Goal: Transaction & Acquisition: Download file/media

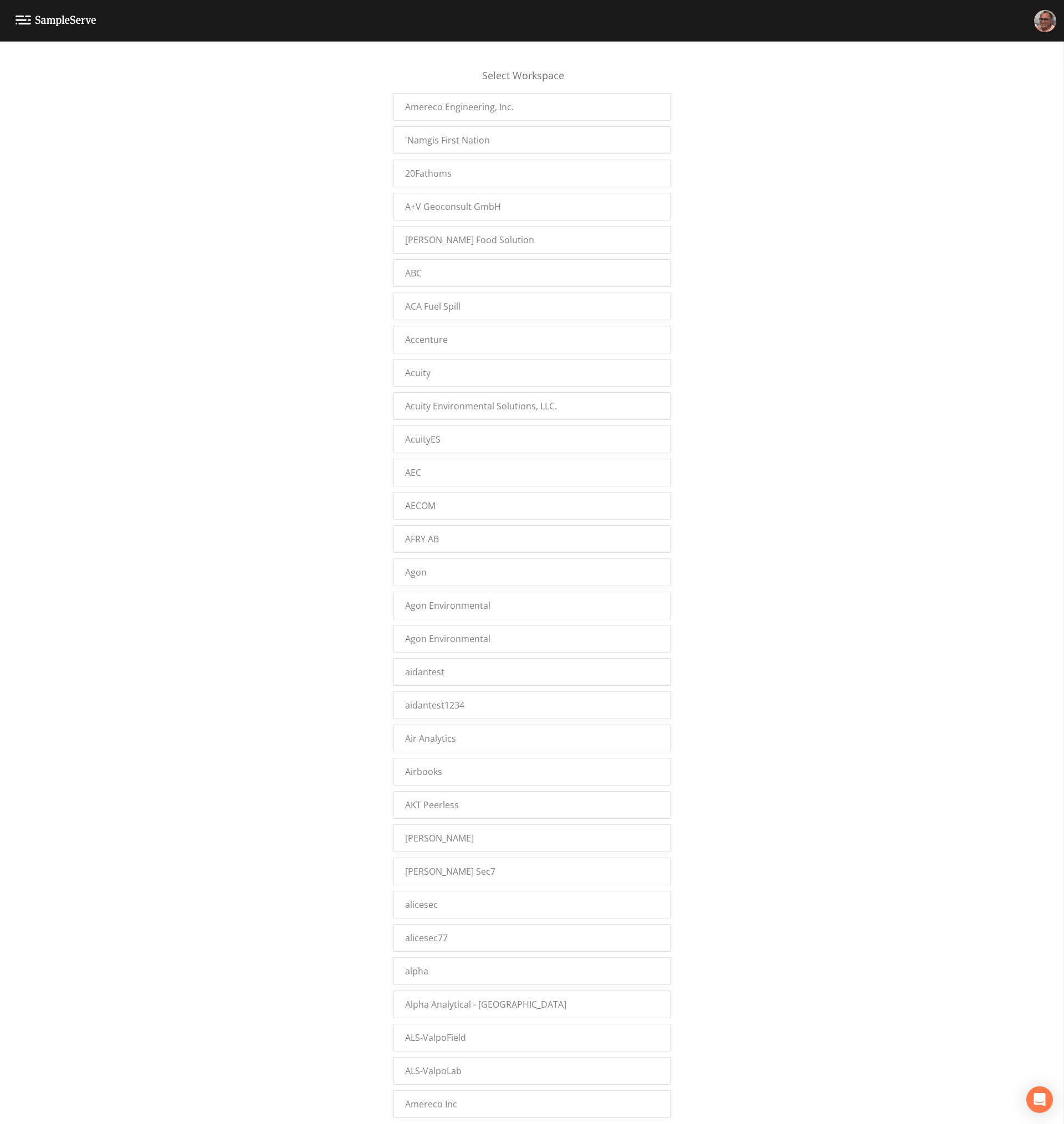
click at [189, 197] on div "Select Workspace Amereco Engineering, Inc. 'Namgis First Nation 20Fathoms A+V G…" at bounding box center [532, 586] width 1064 height 1069
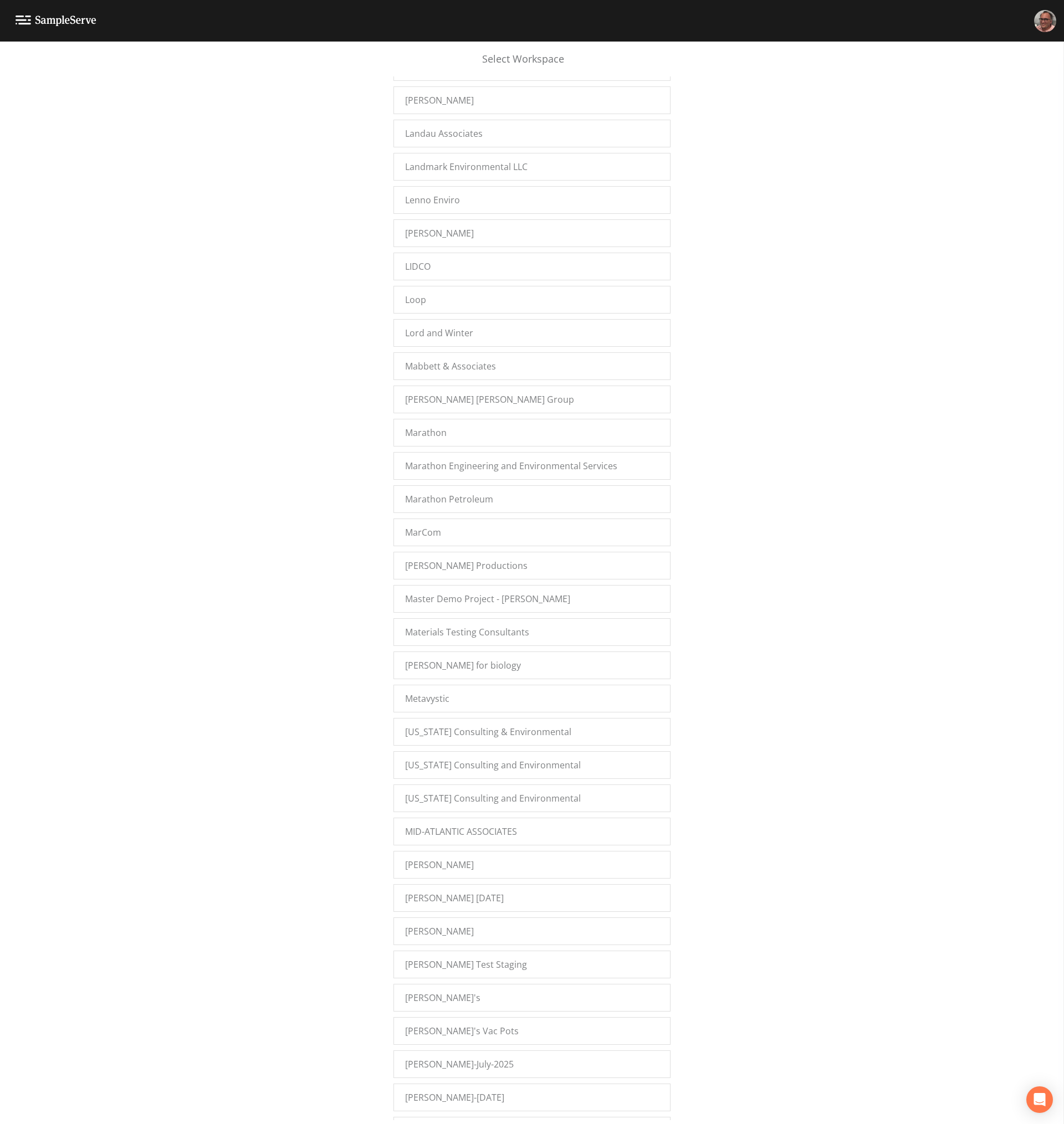
click at [201, 645] on div "Select Workspace Amereco Engineering, Inc. 'Namgis First Nation 20Fathoms A+V G…" at bounding box center [532, 586] width 1064 height 1069
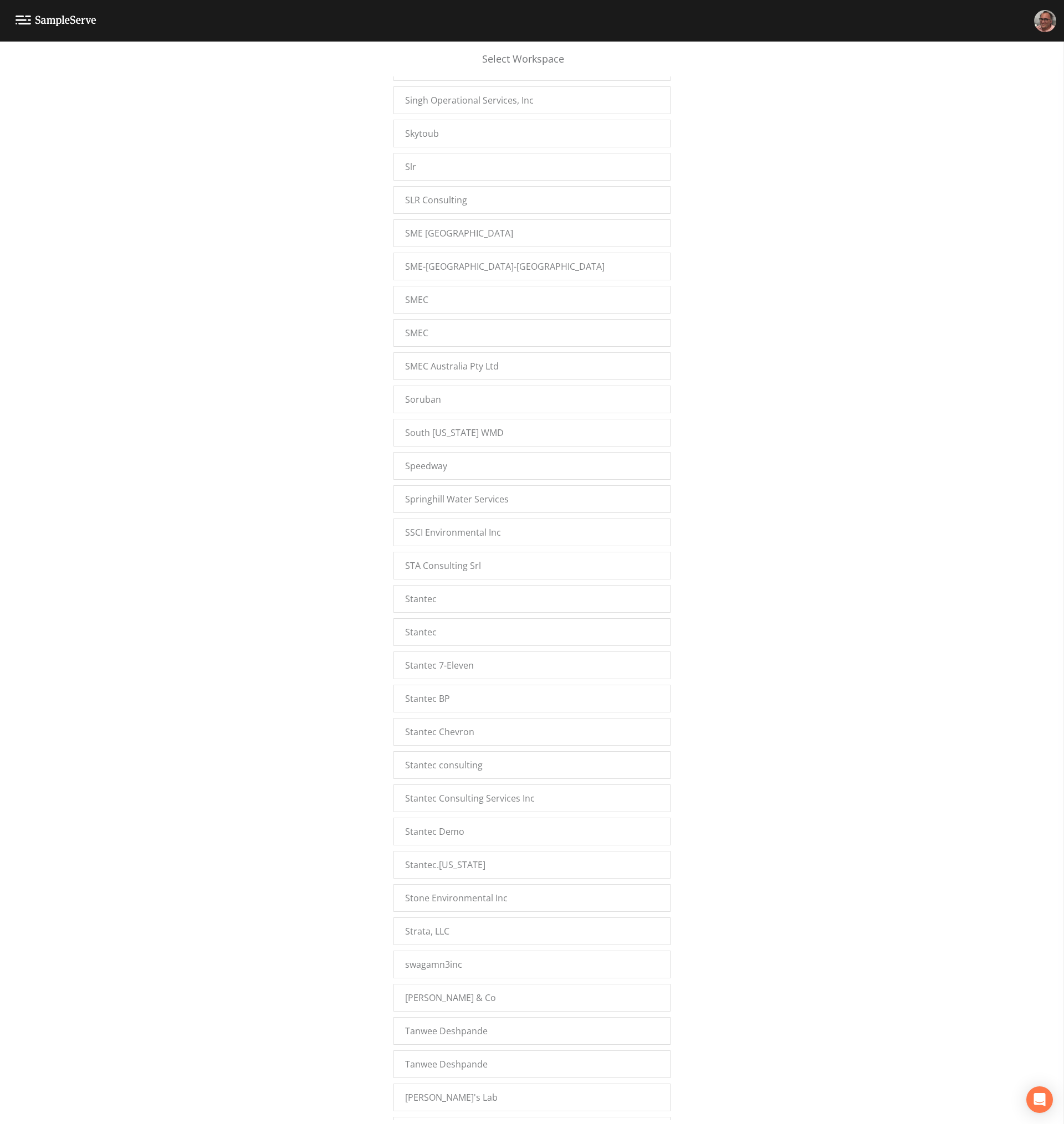
click at [316, 464] on div "Select Workspace Amereco Engineering, Inc. 'Namgis First Nation 20Fathoms A+V G…" at bounding box center [532, 586] width 1064 height 1069
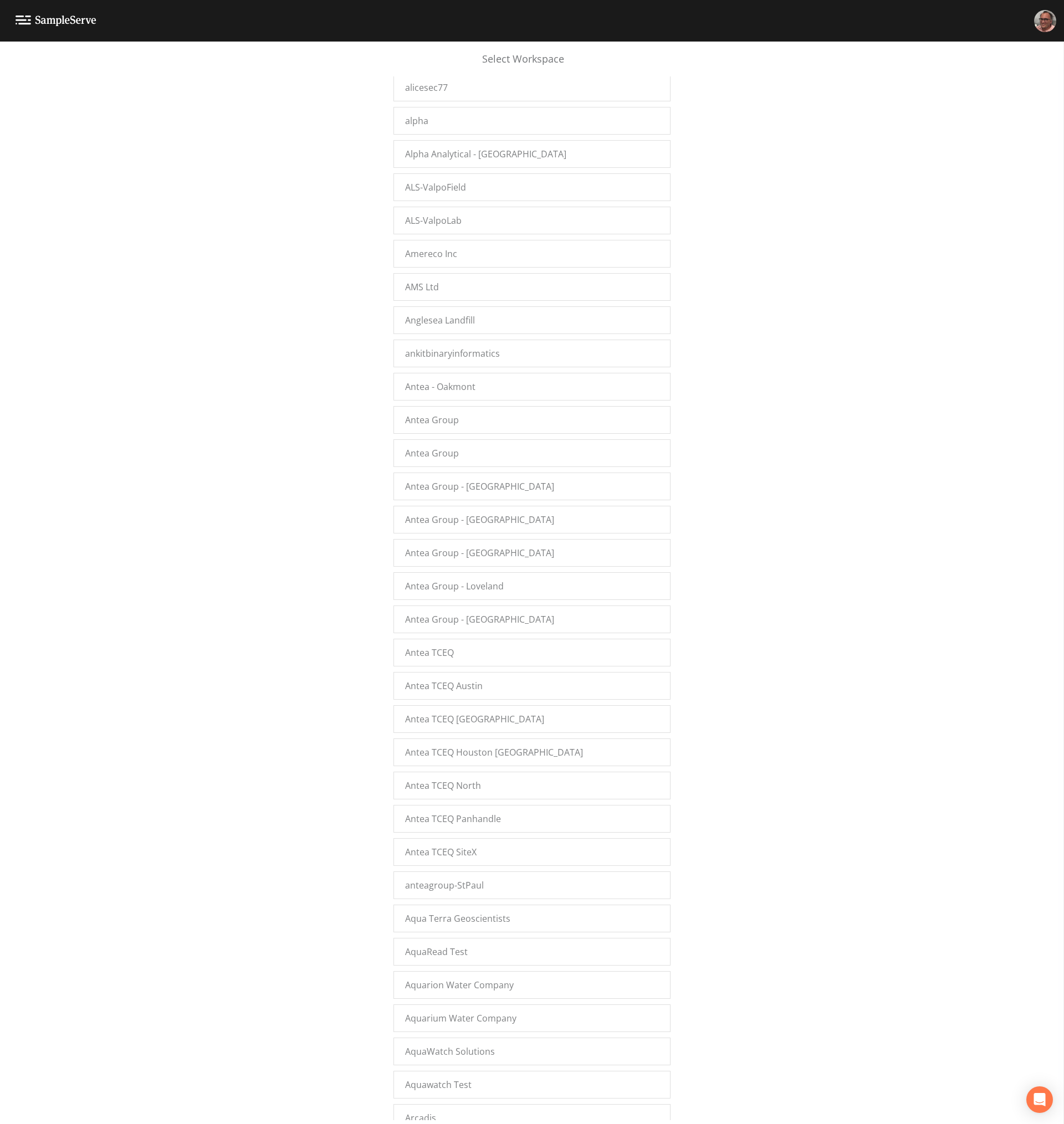
scroll to position [951, 0]
click at [486, 482] on span "Antea Group - Loveland" at bounding box center [454, 486] width 99 height 13
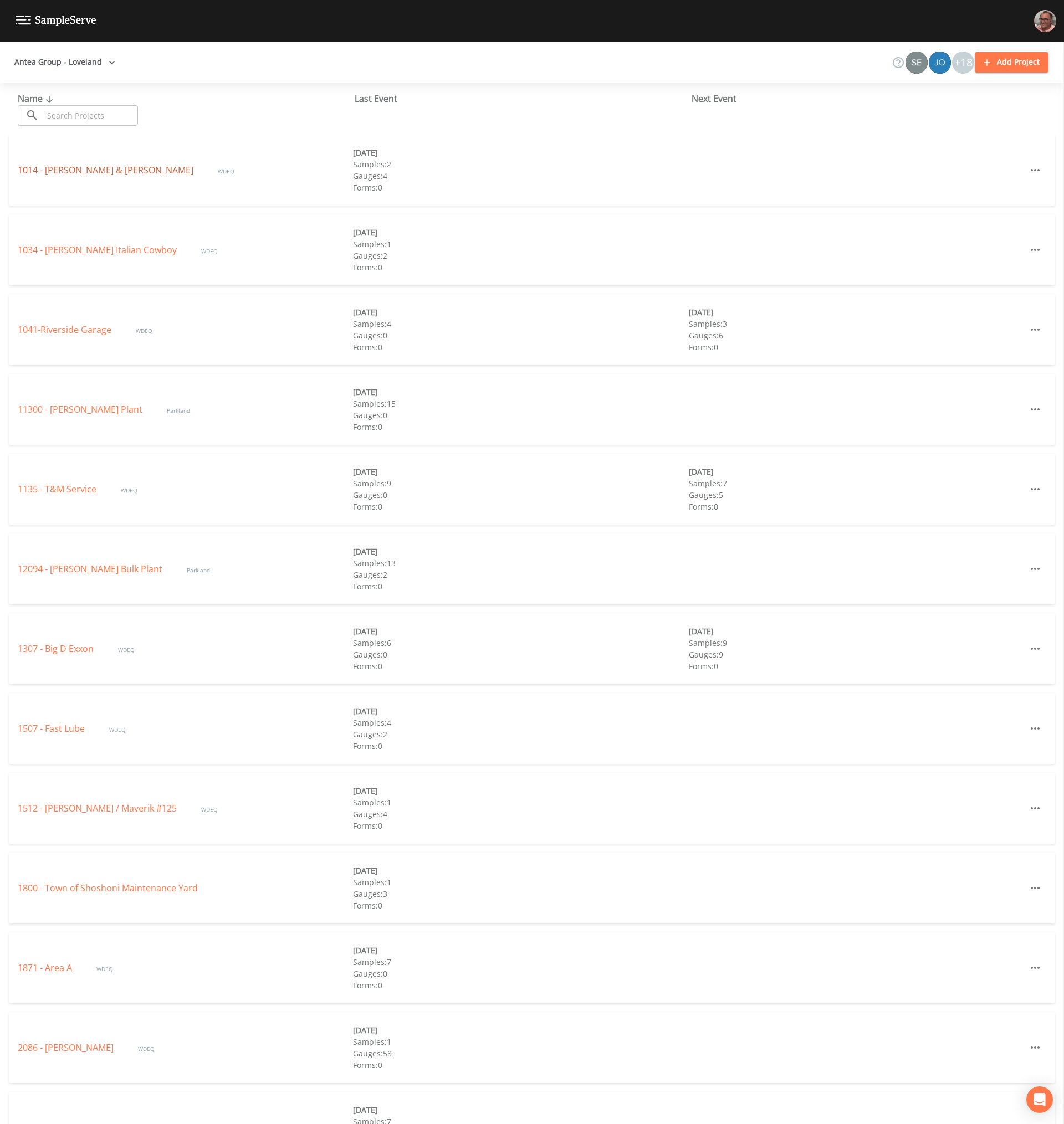
click at [82, 167] on link "1014 - Wagner & Wagner" at bounding box center [106, 169] width 178 height 12
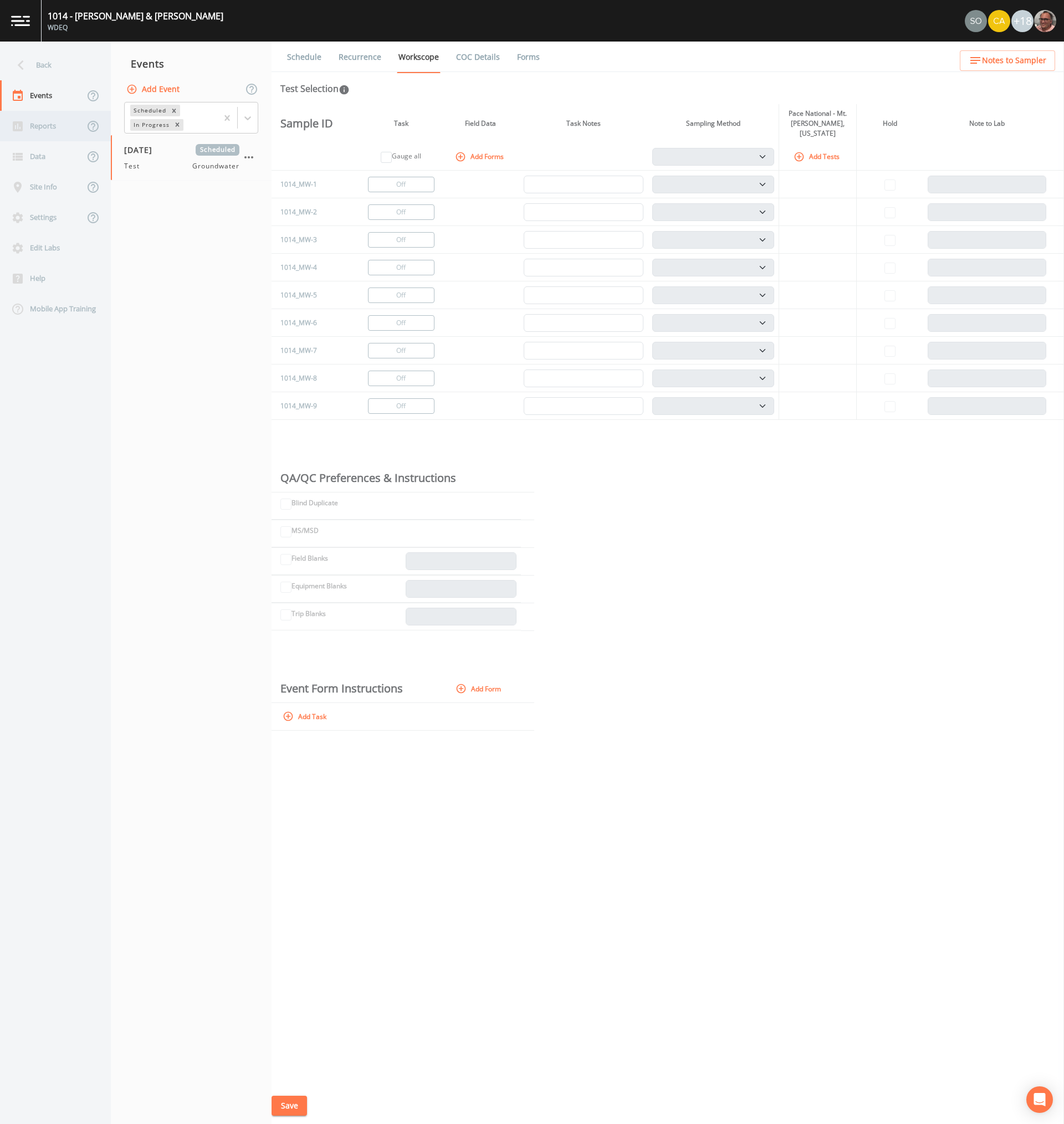
click at [47, 123] on div "Reports" at bounding box center [42, 126] width 84 height 31
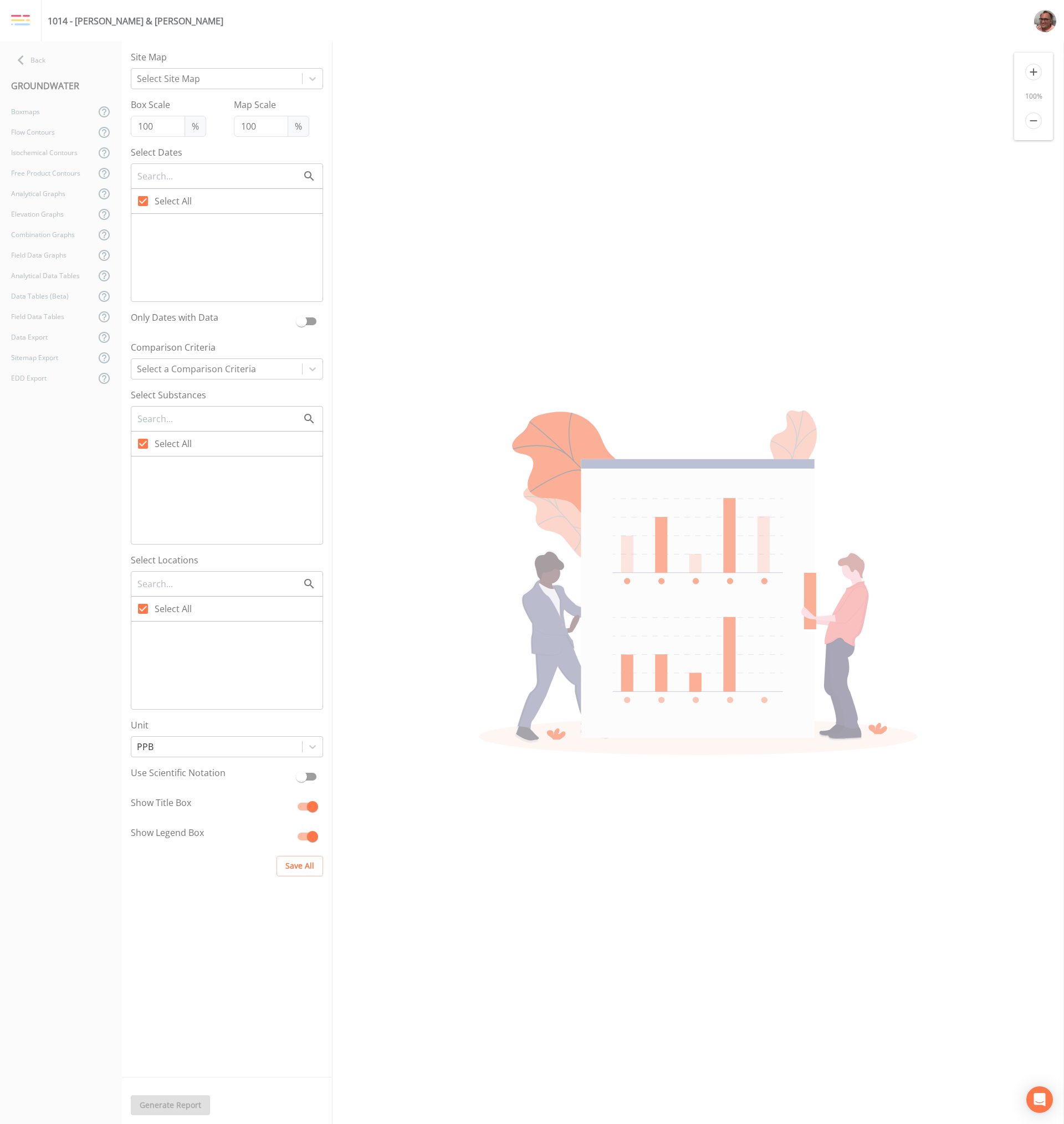
checkbox input "false"
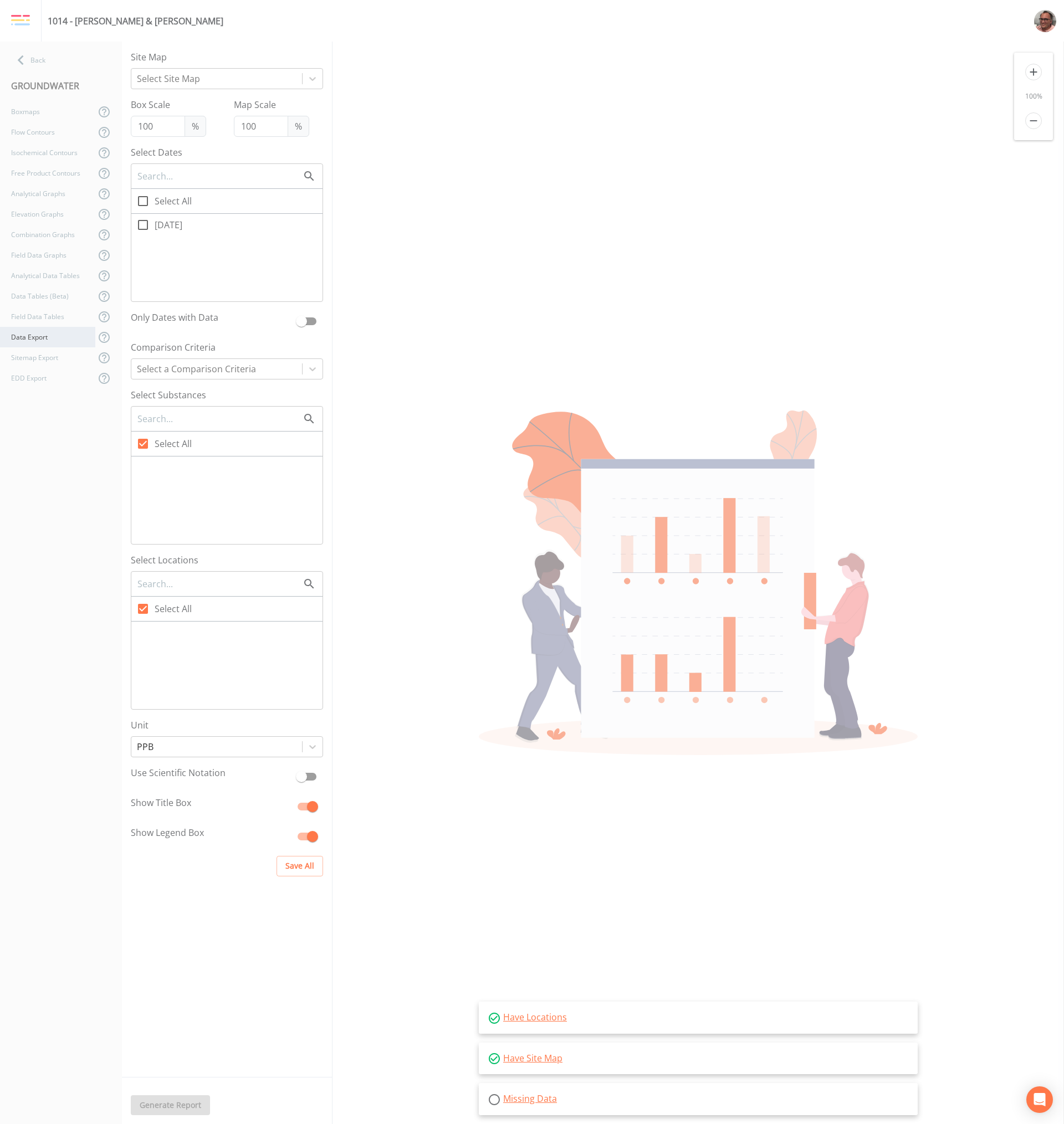
click at [47, 337] on div "Data Export" at bounding box center [47, 337] width 95 height 20
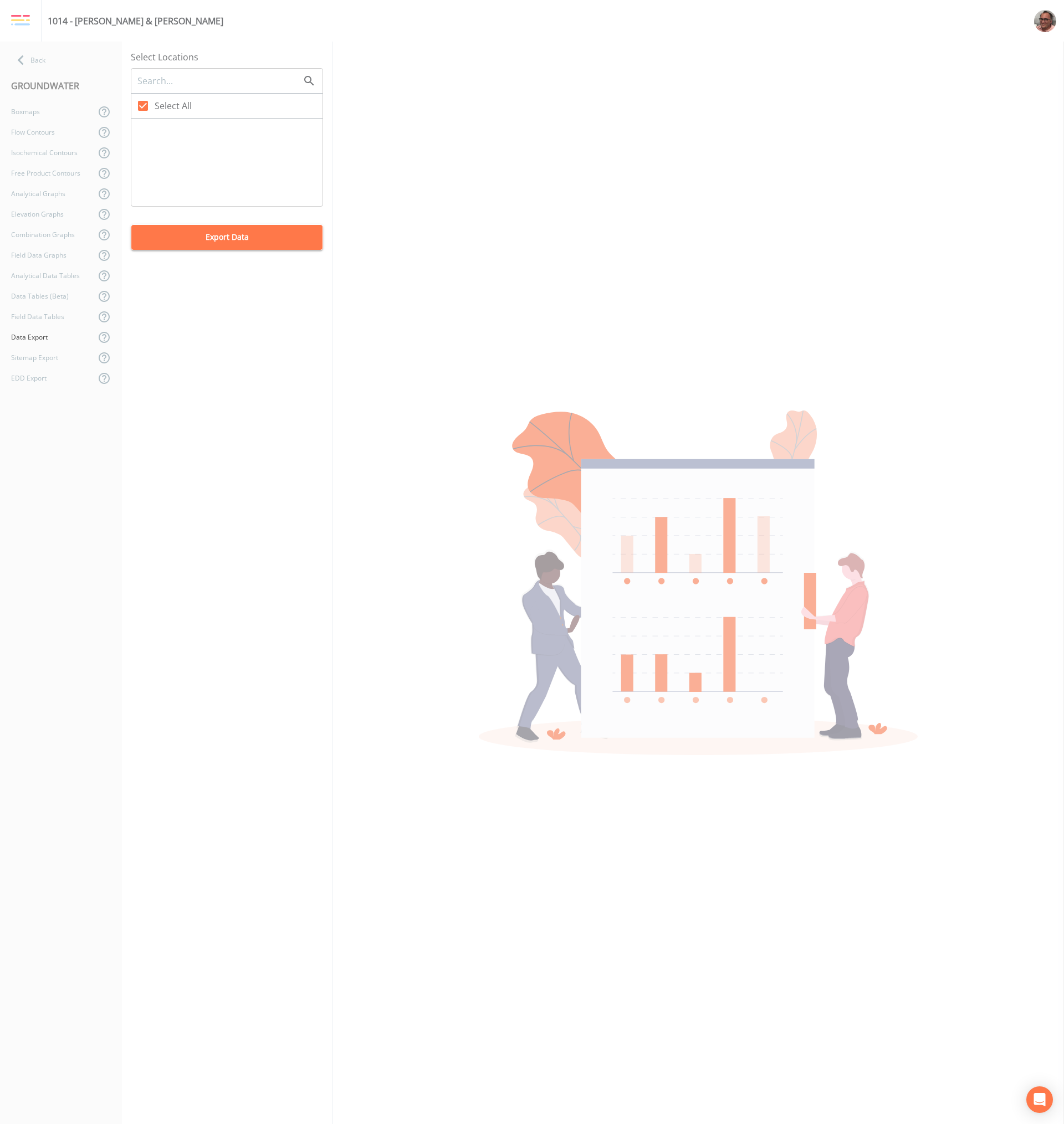
checkbox input "true"
click at [42, 377] on div "EDD Export" at bounding box center [47, 378] width 95 height 20
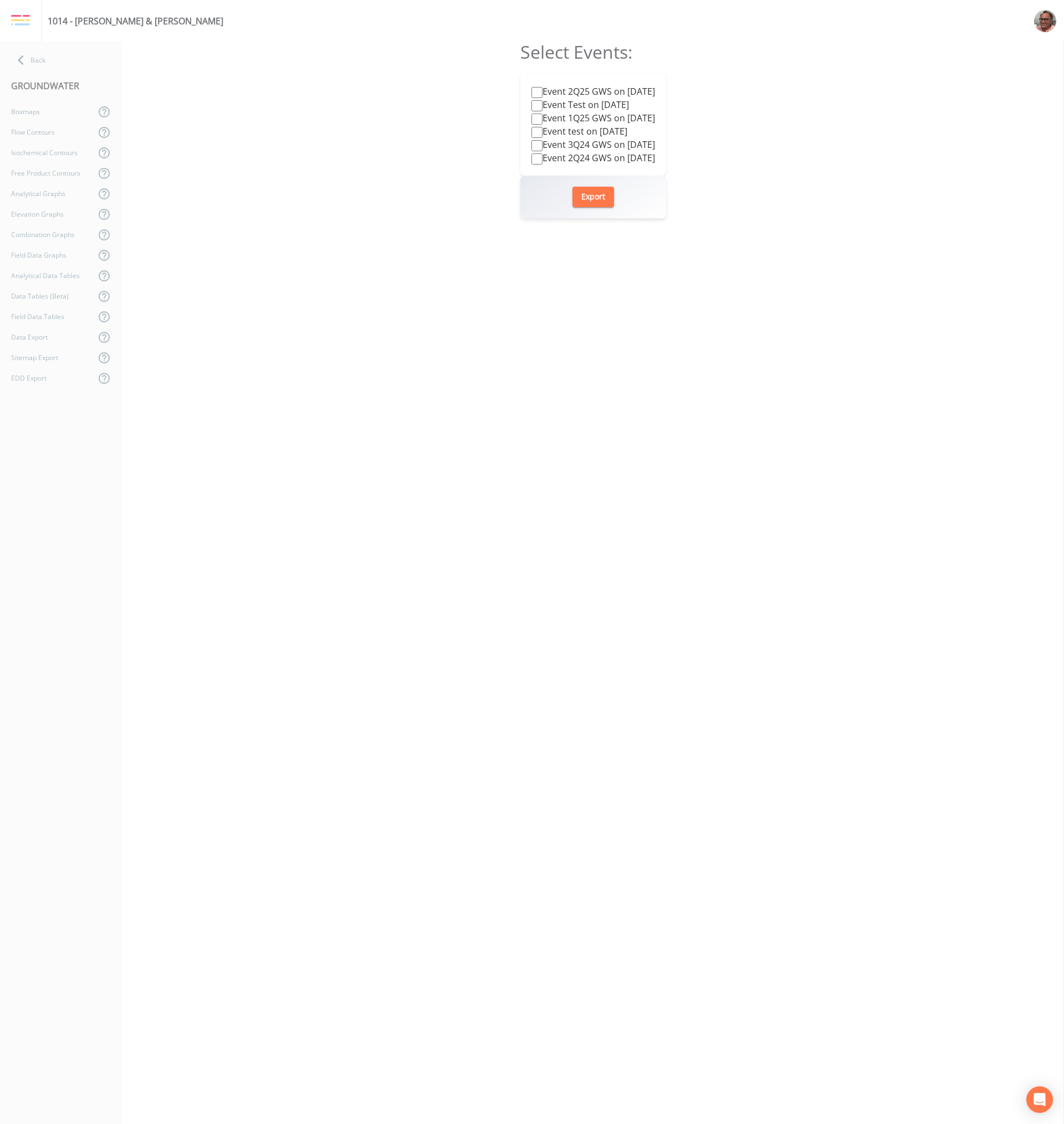
click at [532, 93] on input "Event 2Q25 GWS on 2025-06-25" at bounding box center [537, 93] width 11 height 11
checkbox input "true"
click at [597, 199] on button "Export" at bounding box center [593, 197] width 42 height 20
click at [637, 321] on form "Select Events: Event 2Q25 GWS on 2025-06-25 Event Test on 2025-06-12 Event 1Q25…" at bounding box center [593, 583] width 146 height 1083
click at [532, 104] on input "Event Test on 2025-06-12" at bounding box center [537, 106] width 11 height 11
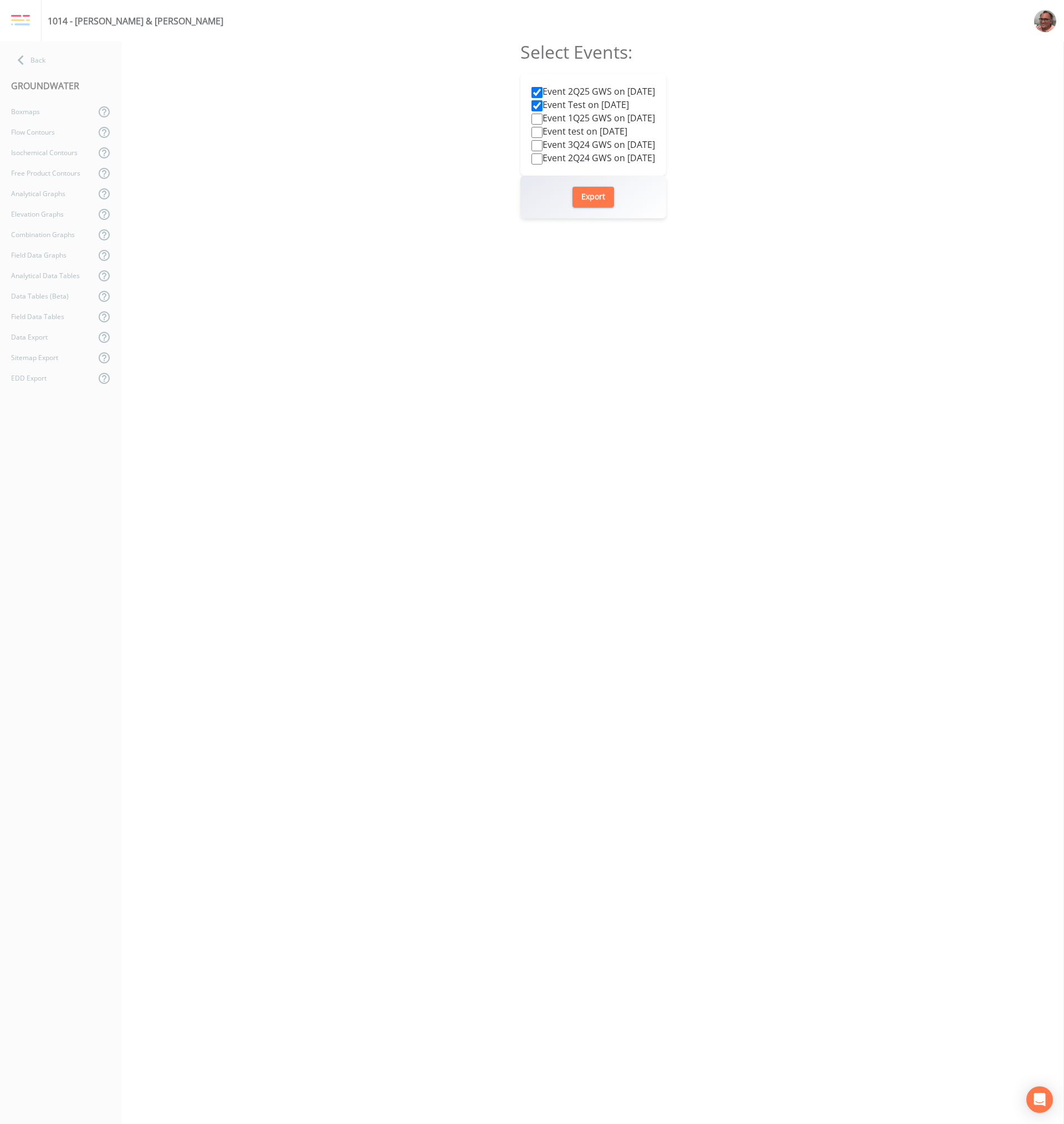
checkbox input "true"
click at [532, 88] on input "Event 2Q25 GWS on 2025-06-25" at bounding box center [537, 93] width 11 height 11
checkbox input "false"
click at [594, 201] on button "Export" at bounding box center [593, 197] width 42 height 20
click at [532, 118] on input "Event 1Q25 GWS on 2025-03-17" at bounding box center [537, 119] width 11 height 11
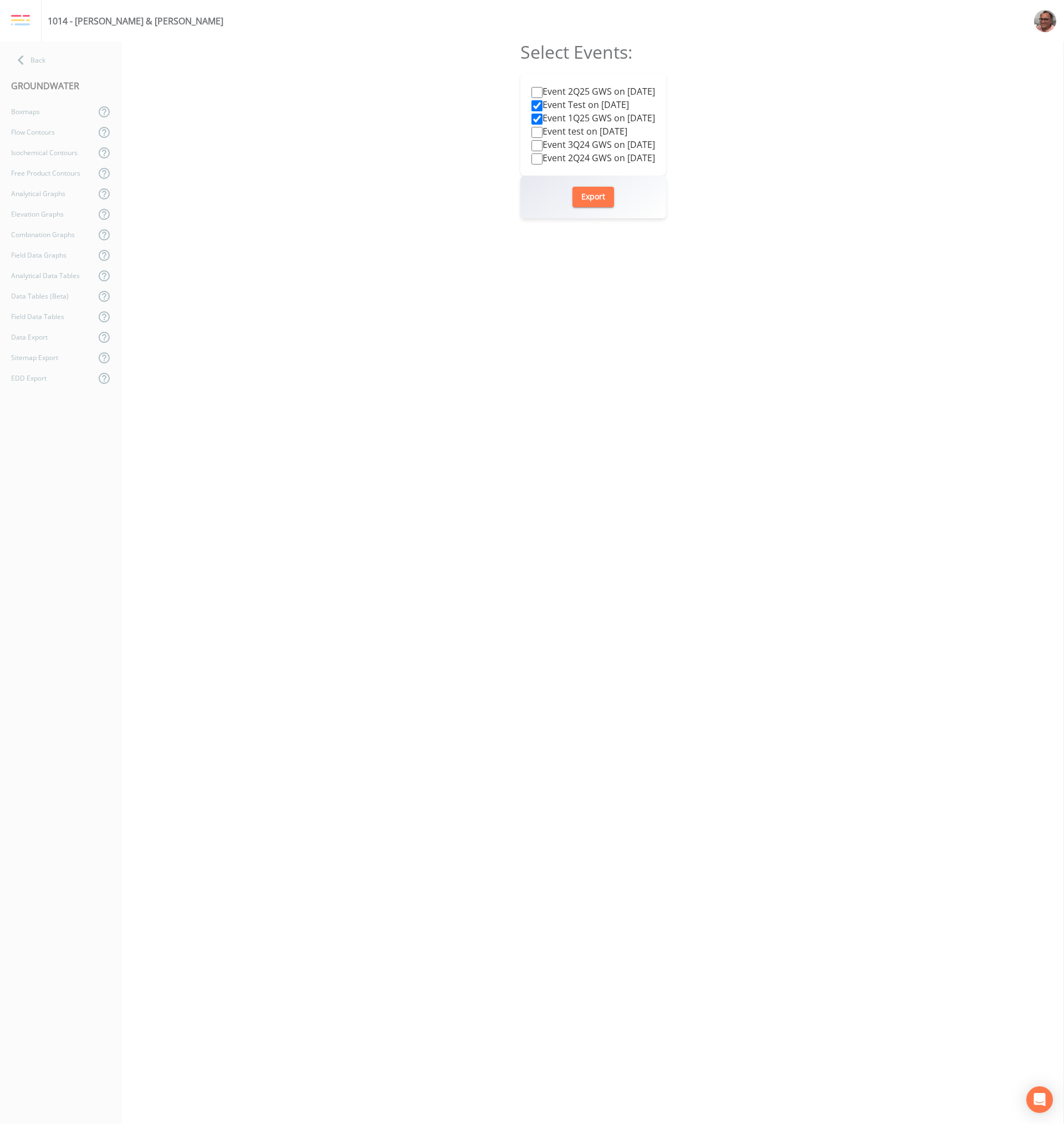
checkbox input "true"
click at [532, 102] on input "Event Test on 2025-06-12" at bounding box center [537, 106] width 11 height 11
checkbox input "false"
click at [589, 199] on button "Export" at bounding box center [593, 197] width 42 height 20
click at [532, 121] on input "Event 1Q25 GWS on 2025-03-17" at bounding box center [537, 119] width 11 height 11
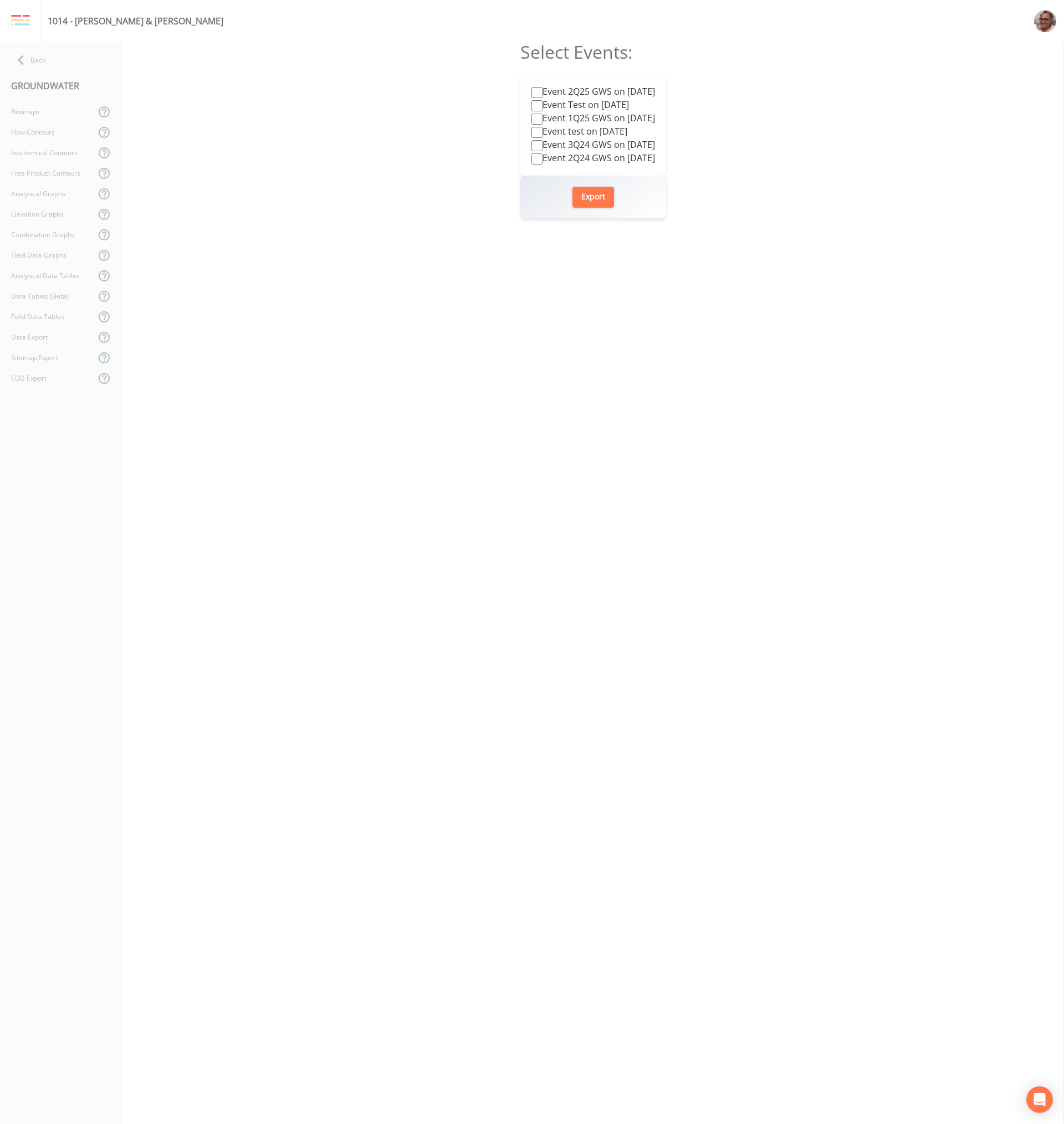
checkbox input "false"
click at [532, 131] on input "Event test on 2024-10-08" at bounding box center [537, 132] width 11 height 11
click at [590, 198] on button "Export" at bounding box center [593, 197] width 42 height 20
click at [532, 132] on input "Event test on 2024-10-08" at bounding box center [537, 132] width 11 height 11
checkbox input "false"
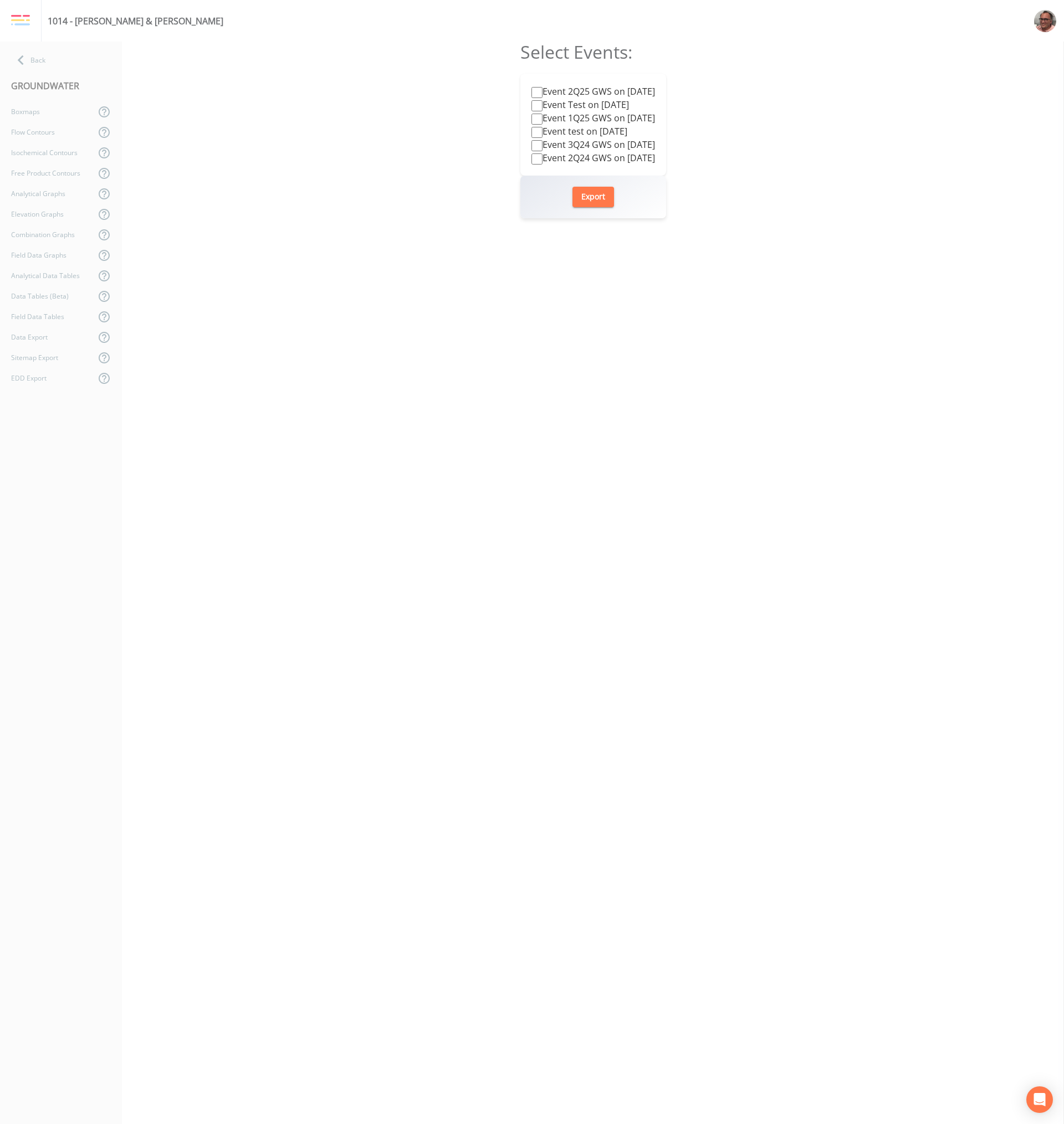
click at [532, 147] on input "Event 3Q24 GWS on 2024-08-28" at bounding box center [537, 146] width 11 height 11
click at [587, 201] on button "Export" at bounding box center [593, 197] width 42 height 20
click at [532, 148] on input "Event 3Q24 GWS on 2024-08-28" at bounding box center [537, 146] width 11 height 11
checkbox input "false"
click at [532, 157] on input "Event 2Q24 GWS on 2024-06-17" at bounding box center [537, 159] width 11 height 11
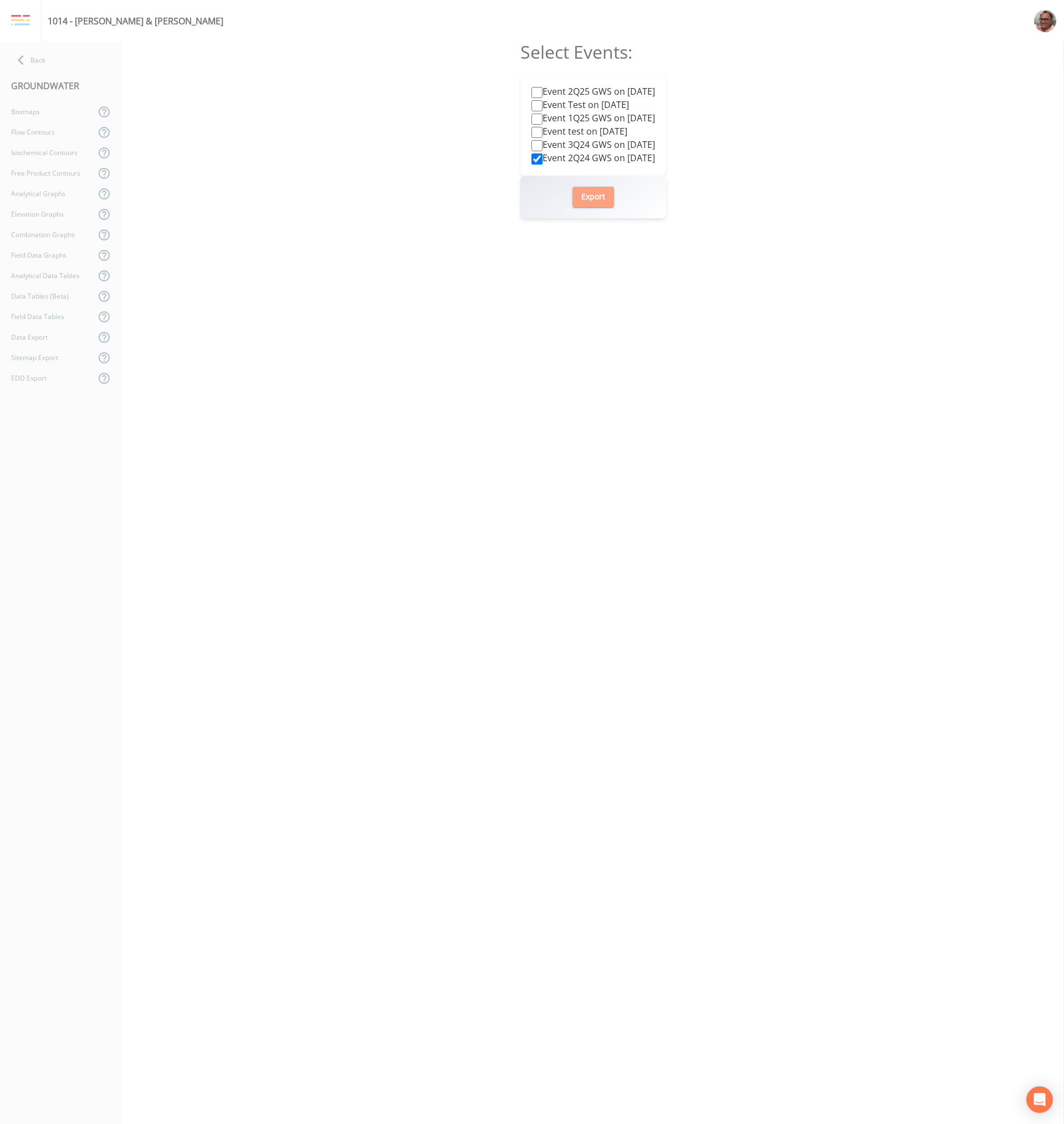
click at [587, 194] on button "Export" at bounding box center [593, 197] width 42 height 20
click at [521, 410] on form "Select Events: Event 2Q25 GWS on 2025-06-25 Event Test on 2025-06-12 Event 1Q25…" at bounding box center [593, 583] width 146 height 1083
click at [532, 155] on input "Event 2Q24 GWS on 2024-06-17" at bounding box center [537, 159] width 11 height 11
checkbox input "false"
click at [591, 199] on button "Export" at bounding box center [593, 197] width 42 height 20
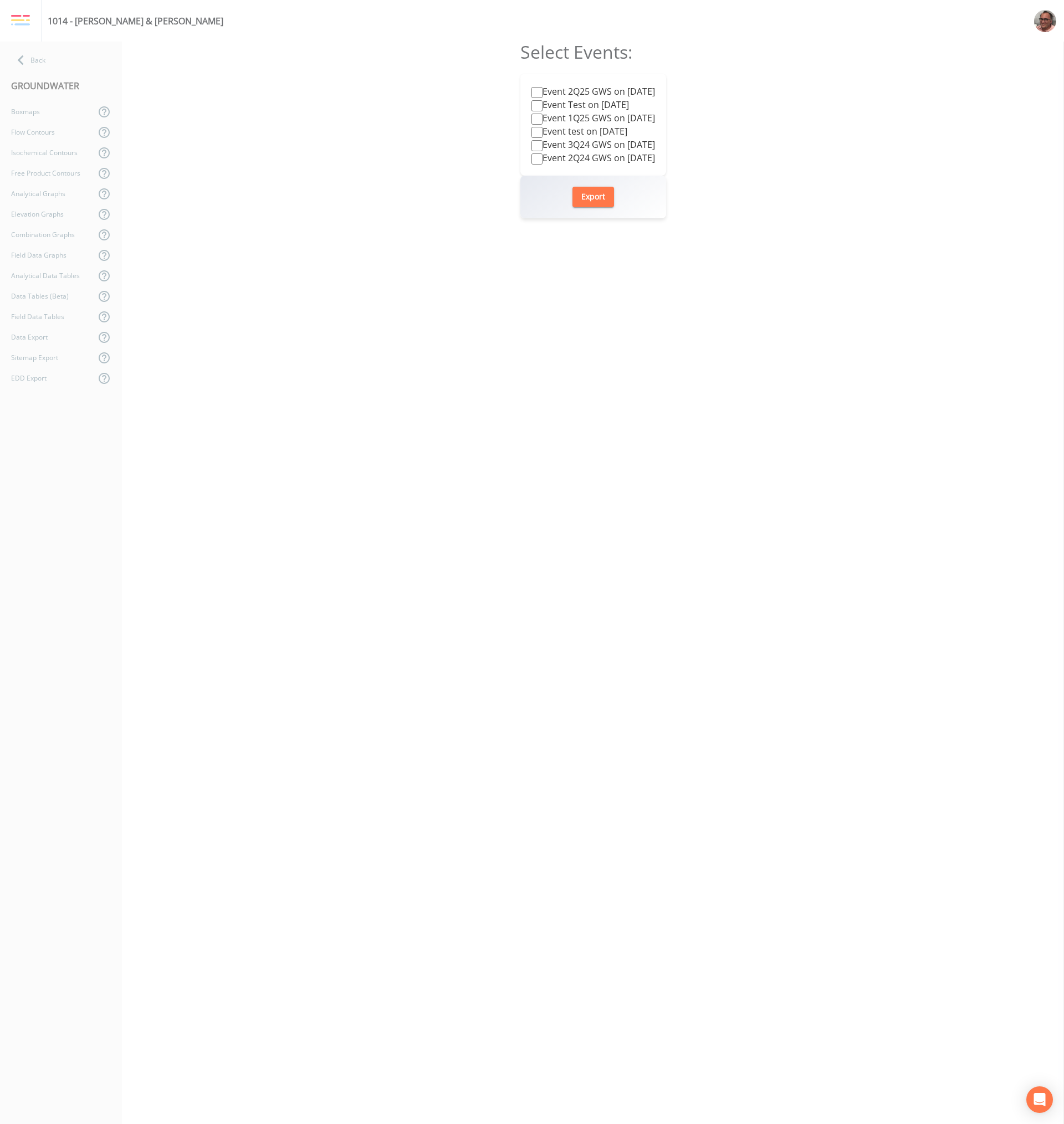
click at [618, 551] on form "Select Events: Event 2Q25 GWS on 2025-06-25 Event Test on 2025-06-12 Event 1Q25…" at bounding box center [593, 583] width 146 height 1083
click at [870, 453] on div "Select Events: Event 2Q25 GWS on 2025-06-25 Event Test on 2025-06-12 Event 1Q25…" at bounding box center [593, 583] width 942 height 1083
click at [30, 380] on div "EDD Export" at bounding box center [47, 378] width 95 height 20
click at [598, 197] on button "Export" at bounding box center [593, 197] width 42 height 20
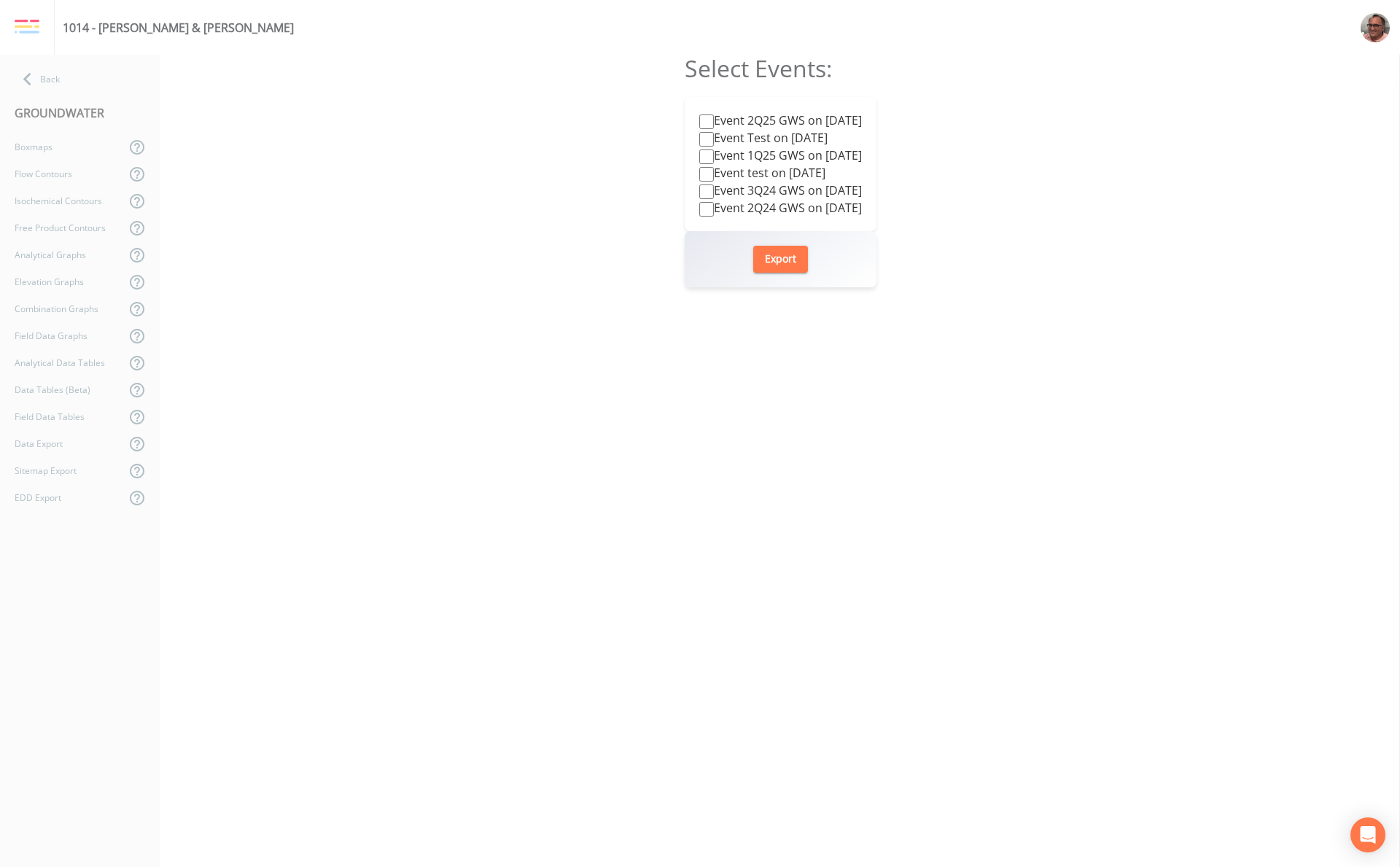
click at [712, 212] on label "Event 2Q24 GWS on 2024-06-17" at bounding box center [780, 207] width 162 height 17
click at [712, 212] on input "Event 2Q24 GWS on 2024-06-17" at bounding box center [707, 209] width 15 height 15
checkbox input "true"
click at [784, 263] on button "Export" at bounding box center [780, 258] width 55 height 27
click at [671, 596] on div "Select Events: Event 2Q25 GWS on 2025-06-25 Event Test on 2025-06-12 Event 1Q25…" at bounding box center [780, 461] width 1240 height 812
